Goal: Use online tool/utility: Utilize a website feature to perform a specific function

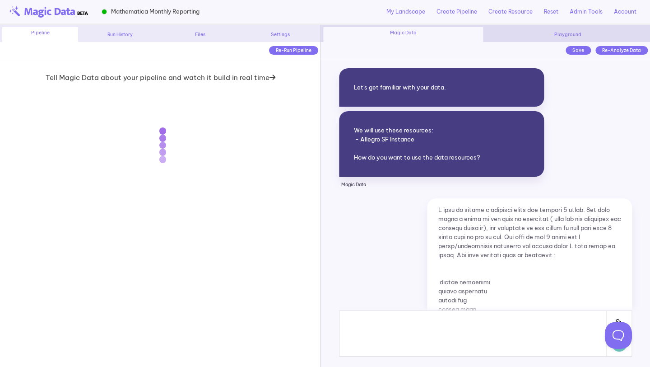
scroll to position [5926, 0]
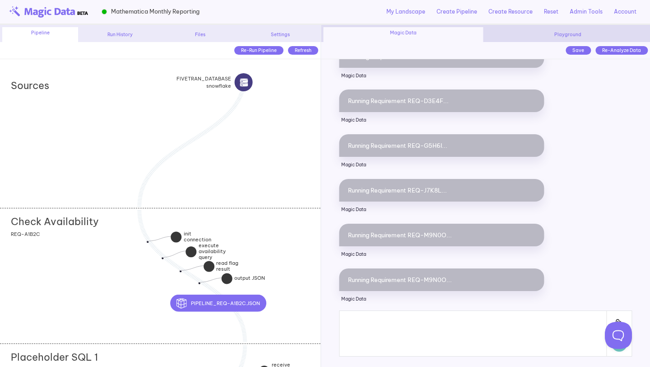
click at [221, 181] on div "Sources" at bounding box center [160, 140] width 321 height 136
click at [258, 238] on div "Check Availability add section adding new section REQ-A1B2C" at bounding box center [160, 276] width 321 height 136
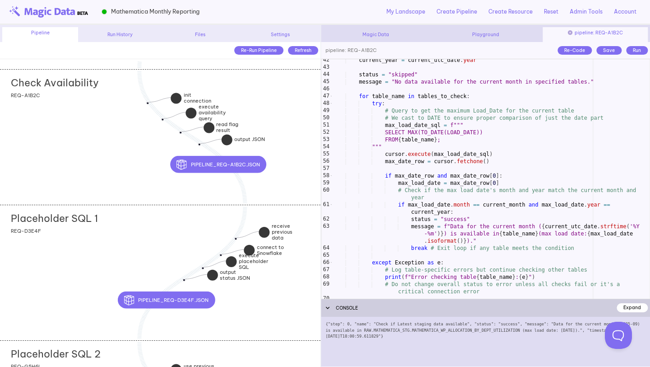
scroll to position [505, 0]
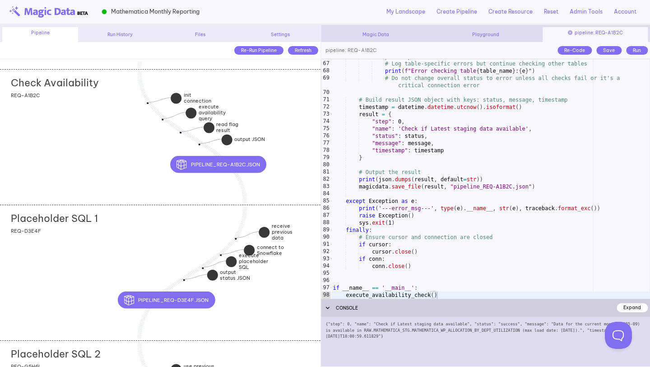
click at [175, 239] on div "Placeholder SQL 1 add section adding new section REQ-D3E4F" at bounding box center [160, 273] width 321 height 136
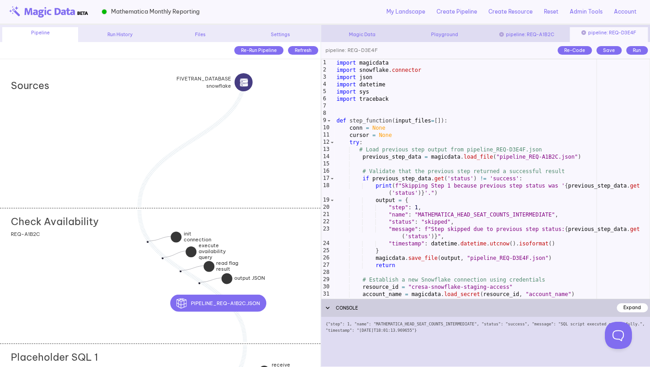
click at [260, 234] on div "Check Availability add section adding new section REQ-A1B2C" at bounding box center [160, 276] width 321 height 136
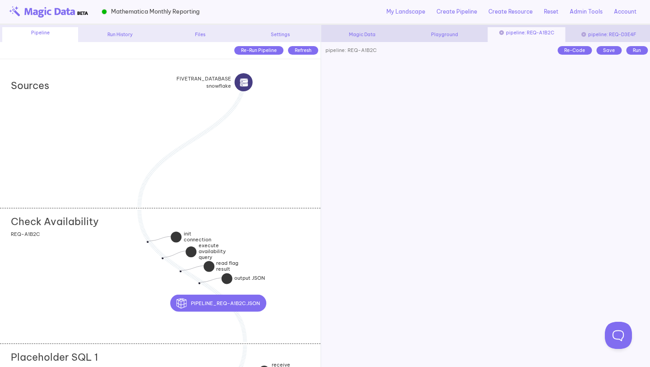
scroll to position [0, 0]
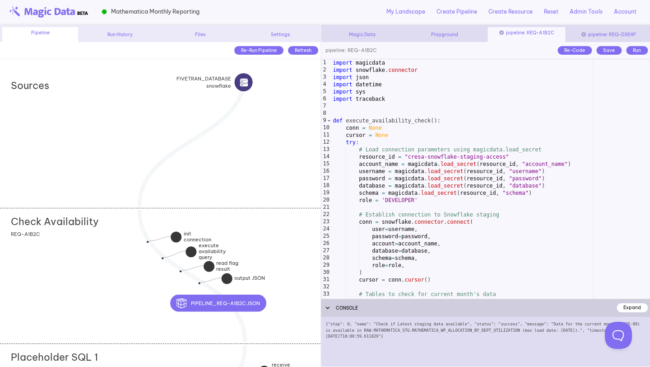
click at [400, 170] on div "import magicdata import snowflake . connector import json import datetime impor…" at bounding box center [491, 186] width 319 height 254
click at [417, 175] on div "import magicdata import snowflake . connector import json import datetime impor…" at bounding box center [491, 186] width 319 height 254
click at [441, 127] on div "import magicdata import snowflake . connector import json import datetime impor…" at bounding box center [491, 186] width 319 height 254
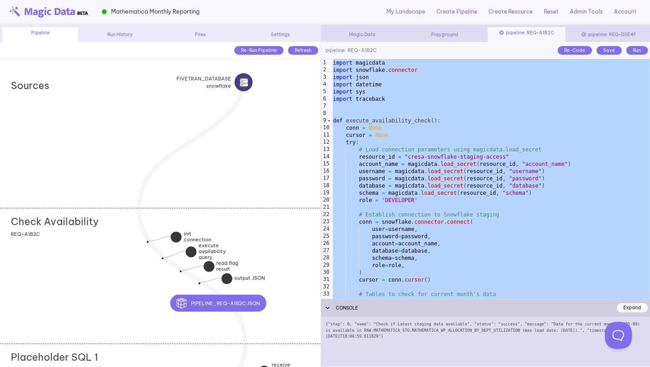
click at [379, 201] on div "import magicdata import snowflake . connector import json import datetime impor…" at bounding box center [491, 186] width 319 height 254
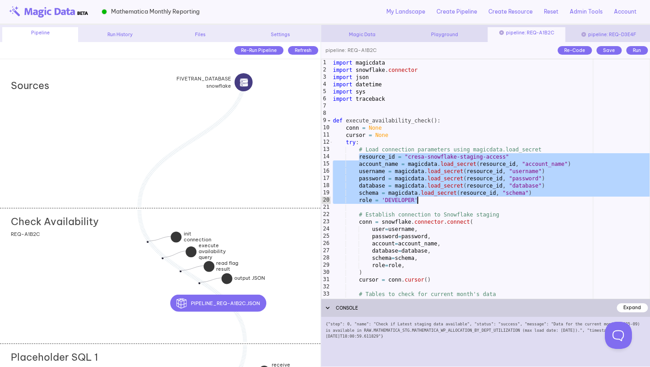
drag, startPoint x: 359, startPoint y: 159, endPoint x: 430, endPoint y: 197, distance: 80.6
click at [430, 197] on div "import magicdata import snowflake . connector import json import datetime impor…" at bounding box center [491, 186] width 319 height 254
click at [427, 202] on div "import magicdata import snowflake . connector import json import datetime impor…" at bounding box center [491, 186] width 319 height 254
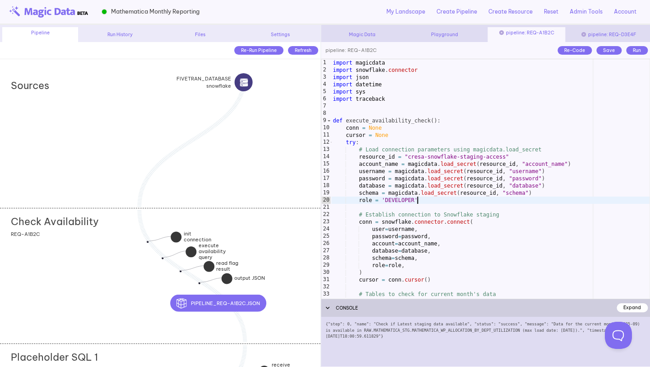
click at [416, 157] on div "import magicdata import snowflake . connector import json import datetime impor…" at bounding box center [491, 186] width 319 height 254
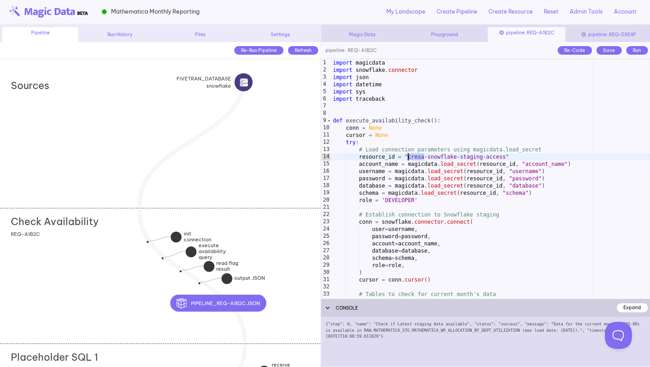
click at [380, 217] on div "import magicdata import snowflake . connector import json import datetime impor…" at bounding box center [491, 186] width 319 height 254
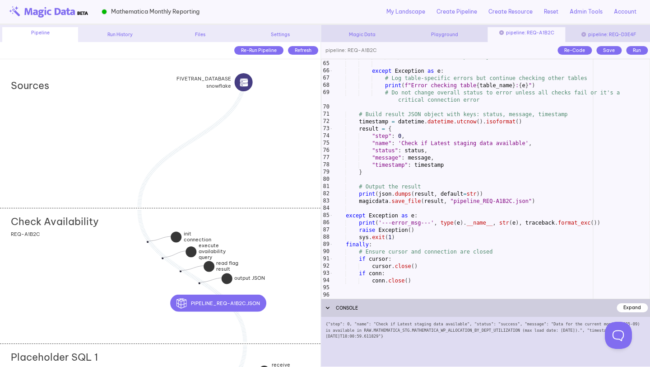
scroll to position [489, 0]
click at [300, 155] on div "Sources" at bounding box center [160, 140] width 321 height 136
click at [285, 238] on div "Check Availability add section adding new section REQ-A1B2C" at bounding box center [160, 276] width 321 height 136
click at [402, 193] on div "break # Exit loop if any table meets the condition except Exception as e : # Lo…" at bounding box center [491, 181] width 318 height 254
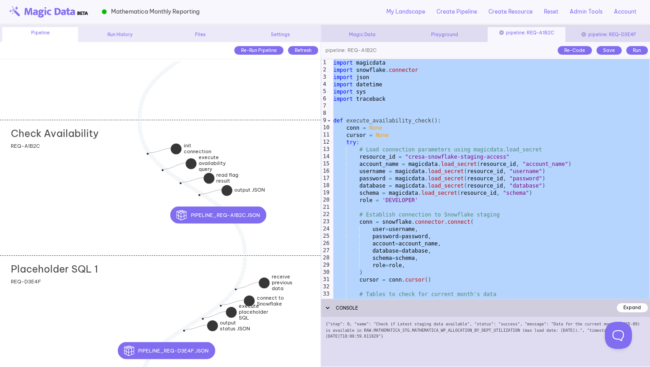
scroll to position [0, 0]
click at [317, 166] on div "Check Availability add section adding new section REQ-A1B2C" at bounding box center [160, 188] width 321 height 136
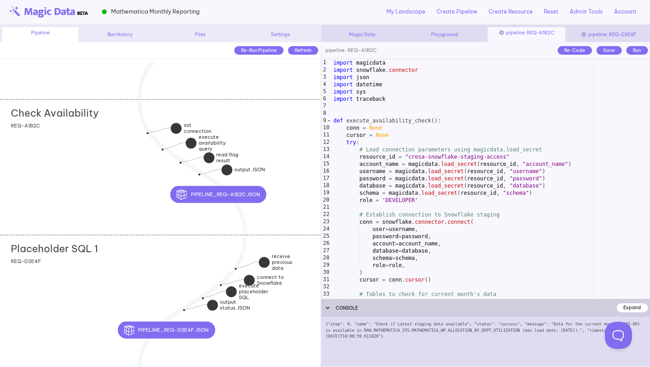
click at [287, 291] on div "Placeholder SQL 1 add section adding new section REQ-D3E4F" at bounding box center [160, 303] width 321 height 136
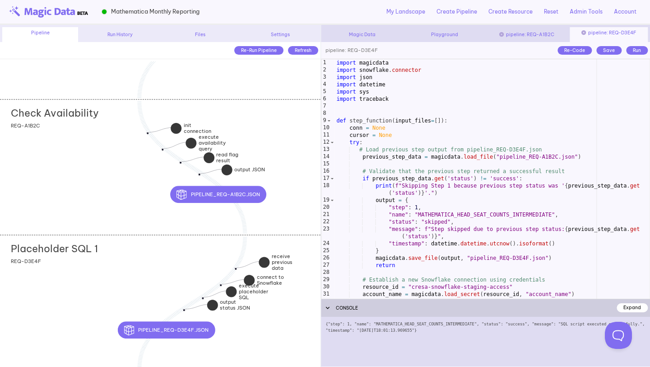
click at [417, 234] on div "import magicdata import snowflake . connector import json import datetime impor…" at bounding box center [492, 186] width 315 height 254
type textarea "**********"
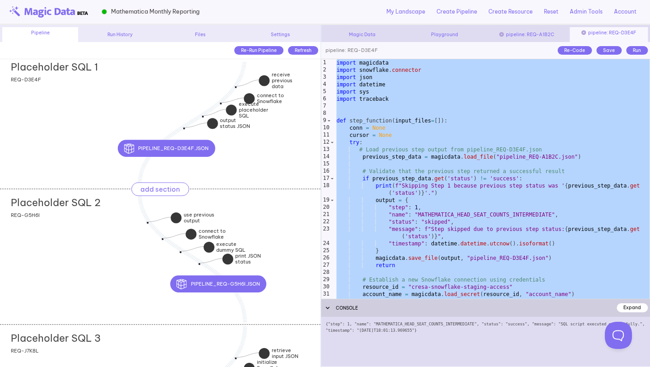
click at [116, 208] on div "Placeholder SQL 2 add section adding new section" at bounding box center [166, 200] width 310 height 22
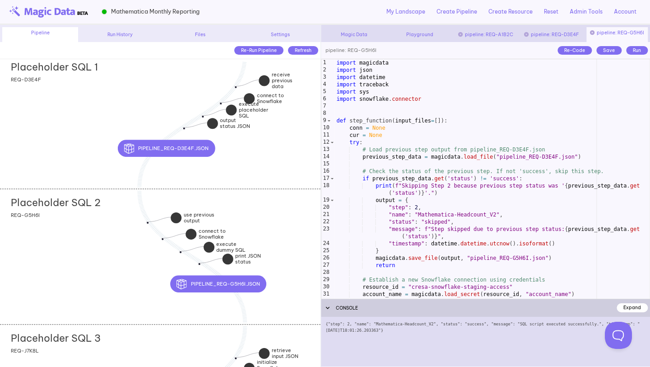
click at [454, 166] on div "import magicdata import json import datetime import traceback import sys import…" at bounding box center [492, 186] width 315 height 254
type textarea "**********"
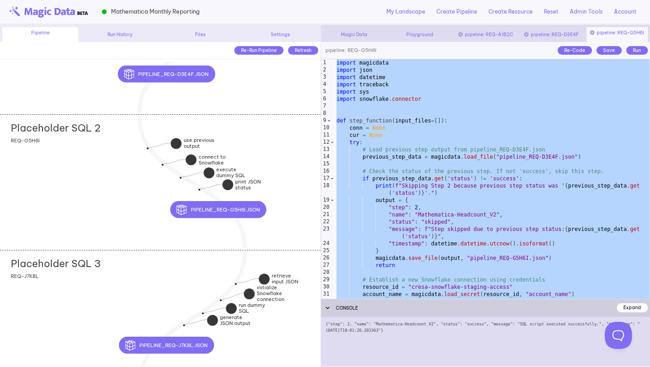
click at [176, 284] on div "Placeholder SQL 3 add section adding new section REQ-J7K8L" at bounding box center [160, 318] width 321 height 136
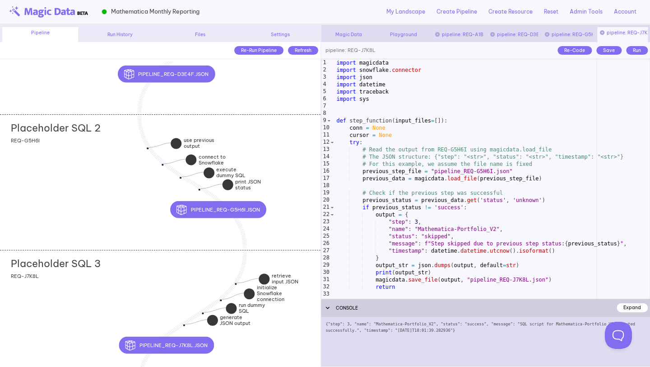
click at [440, 187] on div "import magicdata import snowflake . connector import json import datetime impor…" at bounding box center [492, 186] width 315 height 254
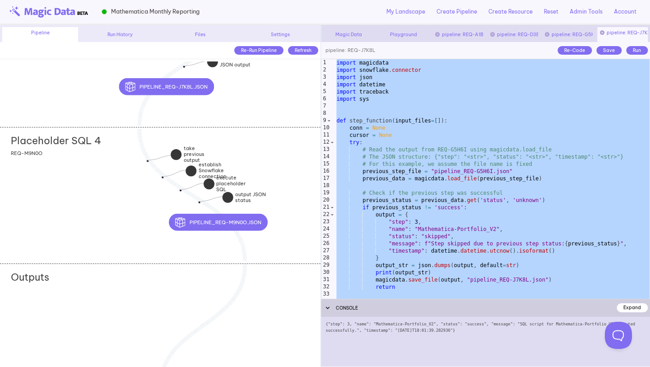
click at [283, 163] on div "Placeholder SQL 4 add section adding new section REQ-M9N0O" at bounding box center [160, 195] width 321 height 136
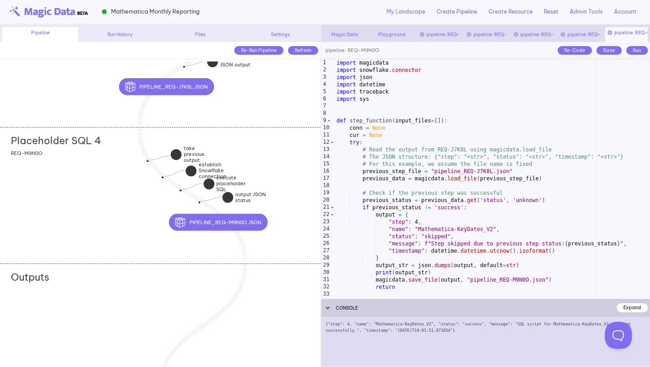
click at [444, 218] on div "import magicdata import snowflake . connector import json import datetime impor…" at bounding box center [492, 186] width 315 height 254
type textarea "**********"
